Goal: Check status: Check status

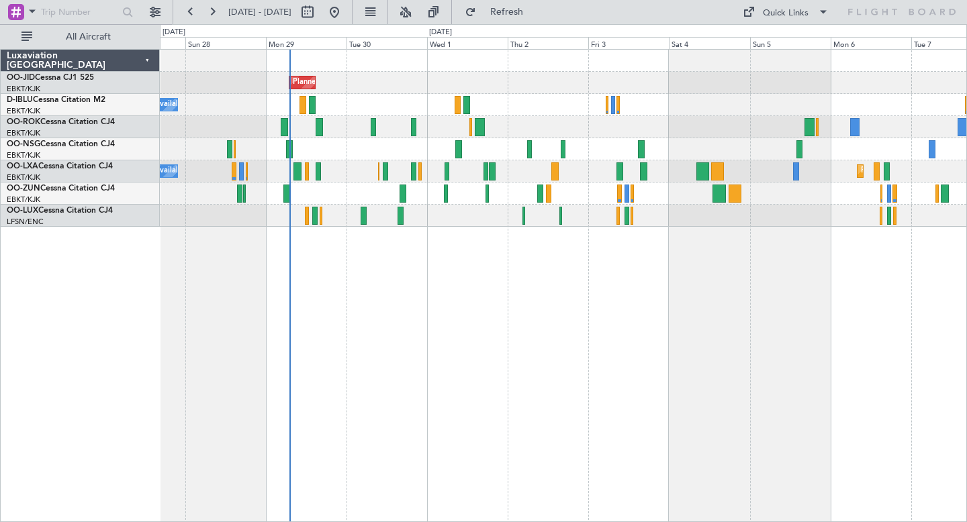
click at [628, 287] on div "Planned Maint Kortrijk-[GEOGRAPHIC_DATA] A/C Unavailable [GEOGRAPHIC_DATA]-[GEO…" at bounding box center [563, 285] width 807 height 473
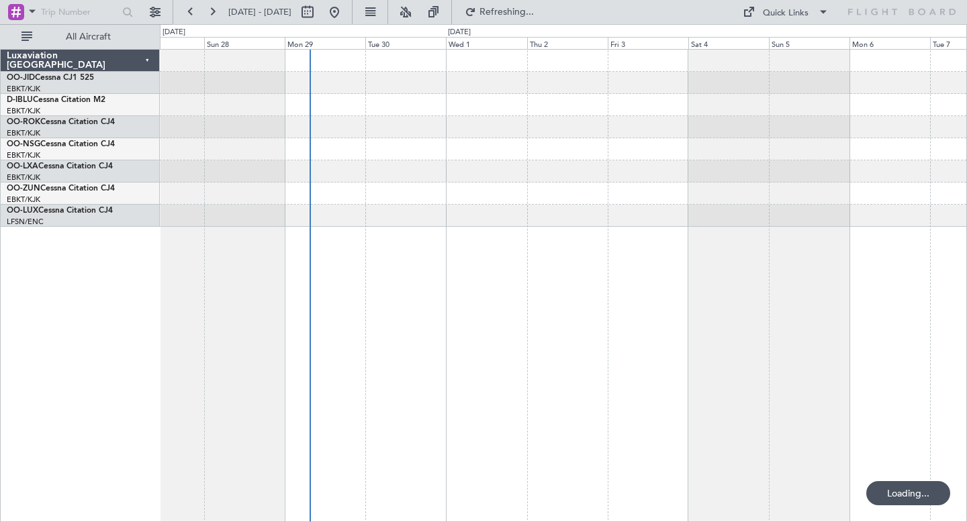
click at [632, 283] on div at bounding box center [563, 285] width 807 height 473
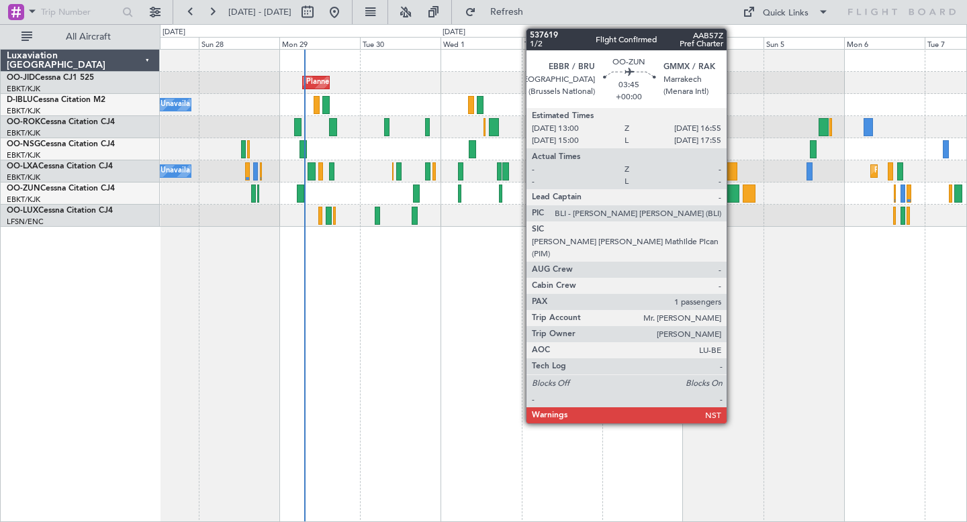
click at [732, 197] on div at bounding box center [732, 194] width 13 height 18
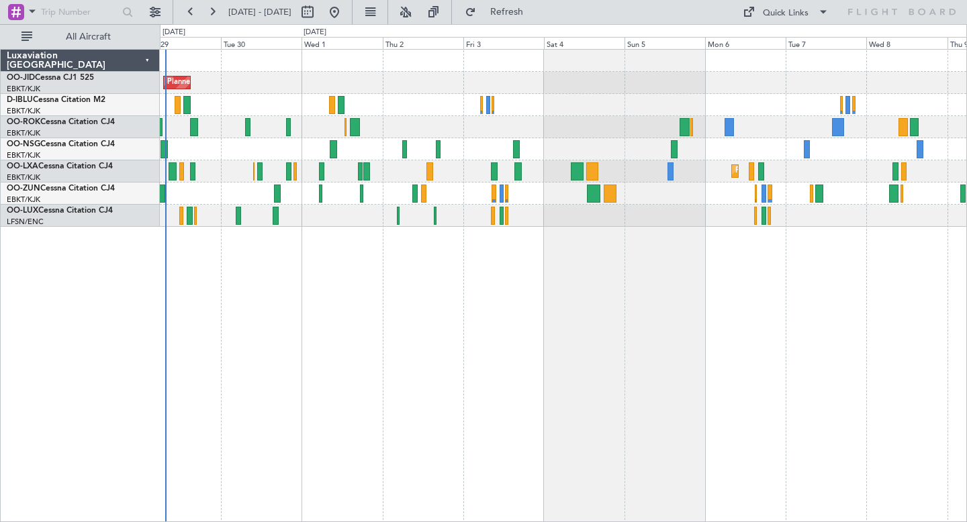
click at [462, 84] on div "Planned Maint Kortrijk-[GEOGRAPHIC_DATA]" at bounding box center [563, 83] width 806 height 22
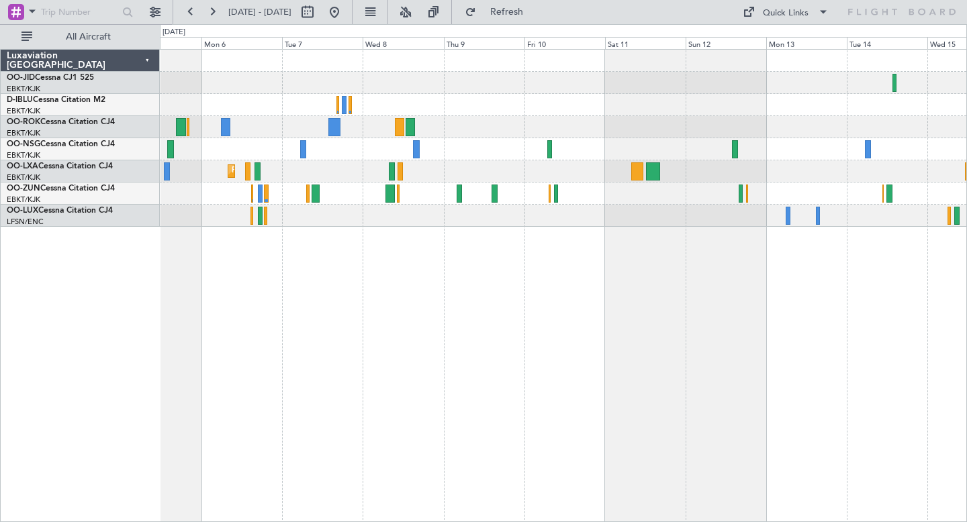
click at [409, 101] on div "Planned Maint Kortrijk-[GEOGRAPHIC_DATA]" at bounding box center [563, 138] width 806 height 177
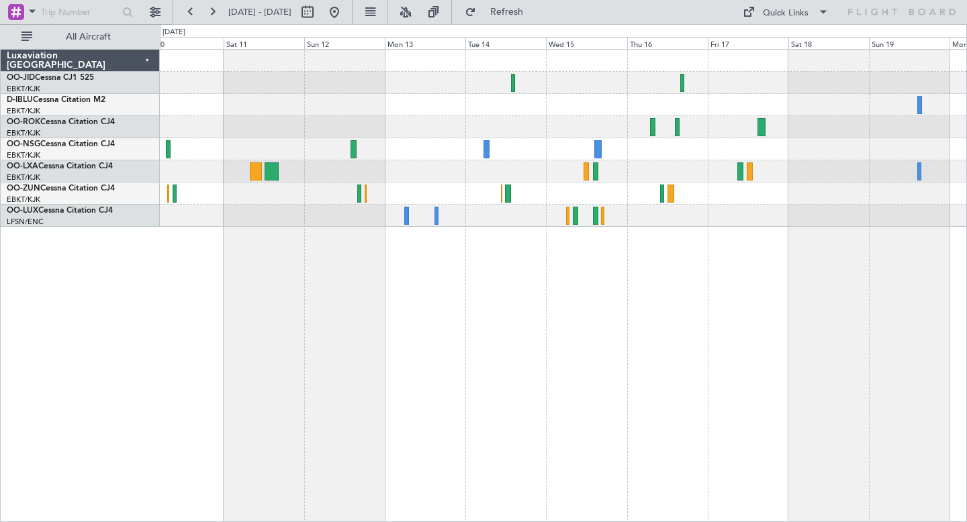
click at [481, 126] on div at bounding box center [563, 138] width 806 height 177
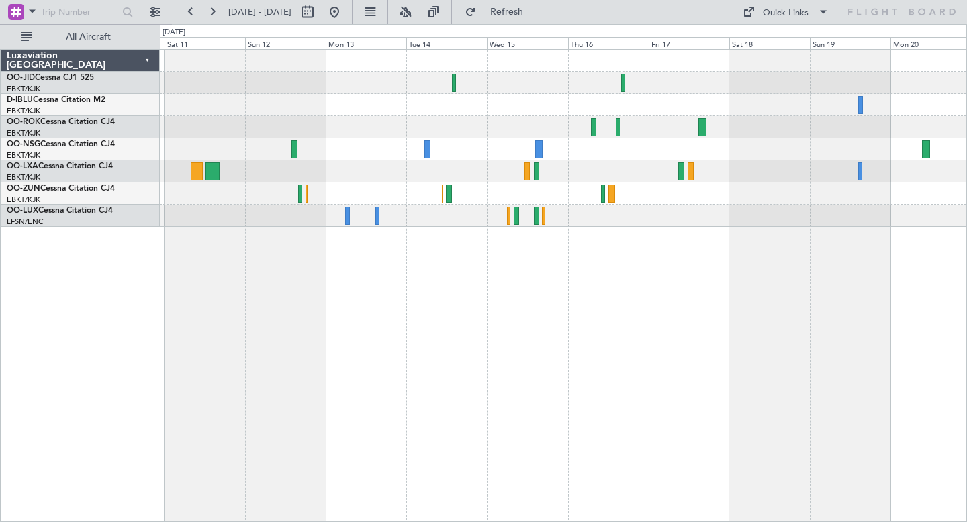
click at [498, 117] on div at bounding box center [563, 138] width 806 height 177
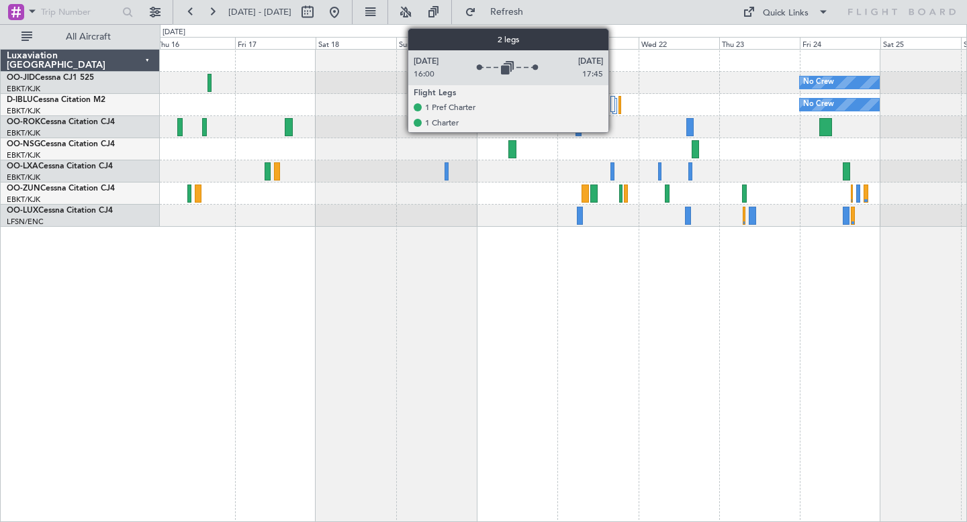
click at [614, 104] on div at bounding box center [614, 106] width 4 height 16
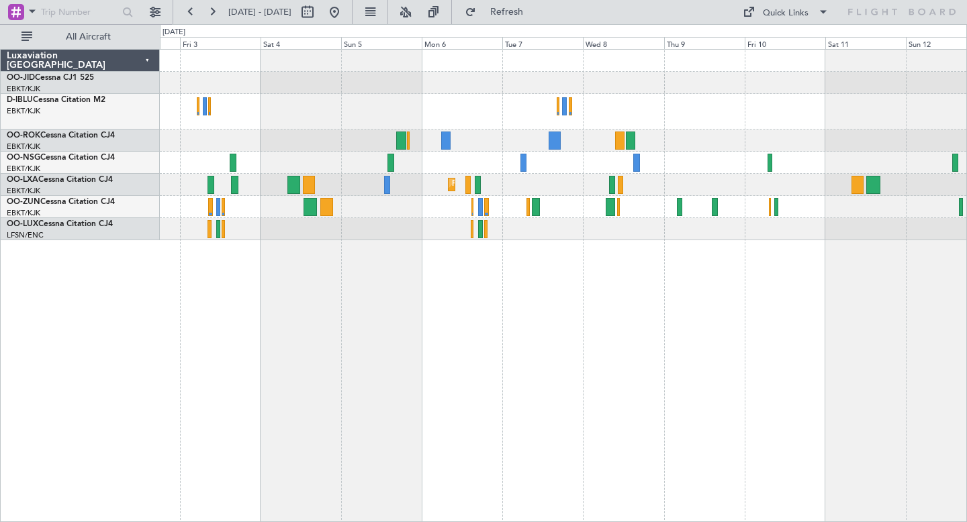
click at [966, 366] on div "Planned Maint Kortrijk-[GEOGRAPHIC_DATA] Luxaviation [GEOGRAPHIC_DATA] OO-JID C…" at bounding box center [483, 273] width 967 height 498
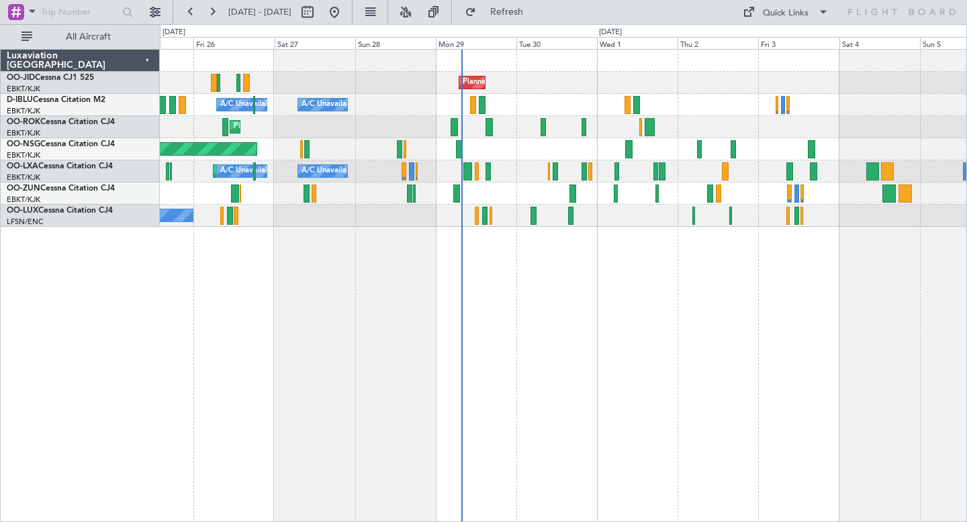
click at [685, 293] on div "Planned Maint Kortrijk-[GEOGRAPHIC_DATA] A/C Unavailable [GEOGRAPHIC_DATA] ([GE…" at bounding box center [563, 285] width 807 height 473
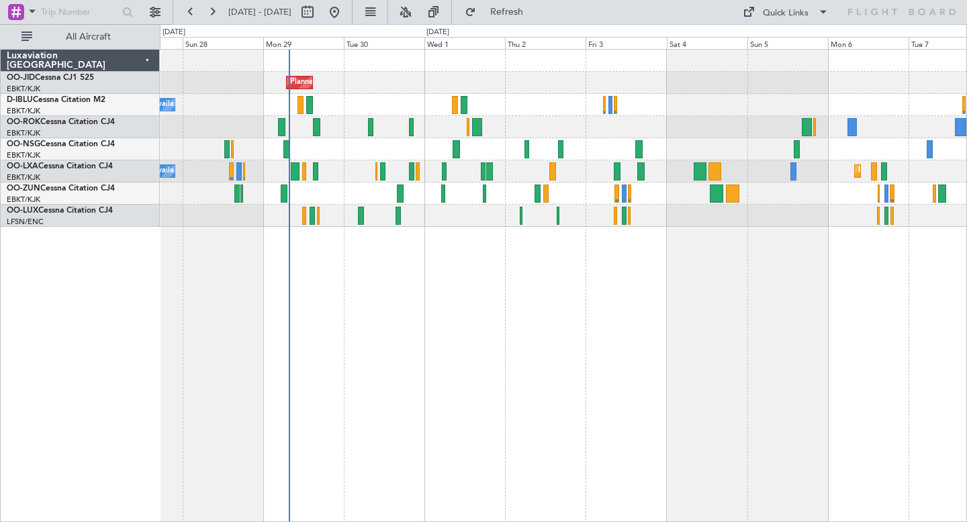
click at [815, 177] on div "Planned Maint Kortrijk-[GEOGRAPHIC_DATA] A/C Unavailable [GEOGRAPHIC_DATA]-[GEO…" at bounding box center [563, 138] width 806 height 177
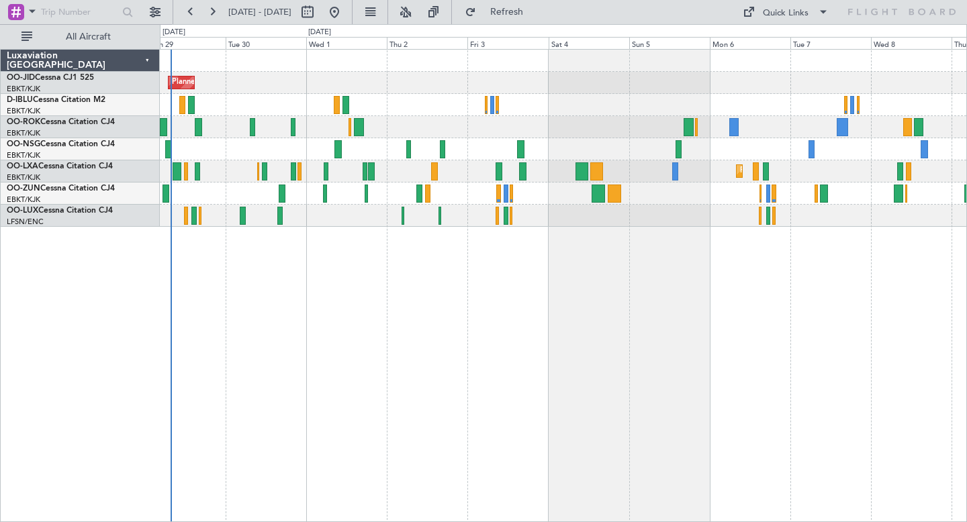
click at [709, 208] on div "Planned Maint Kortrijk-[GEOGRAPHIC_DATA] A/C Unavailable [GEOGRAPHIC_DATA]-[GEO…" at bounding box center [563, 138] width 806 height 177
